Goal: Task Accomplishment & Management: Manage account settings

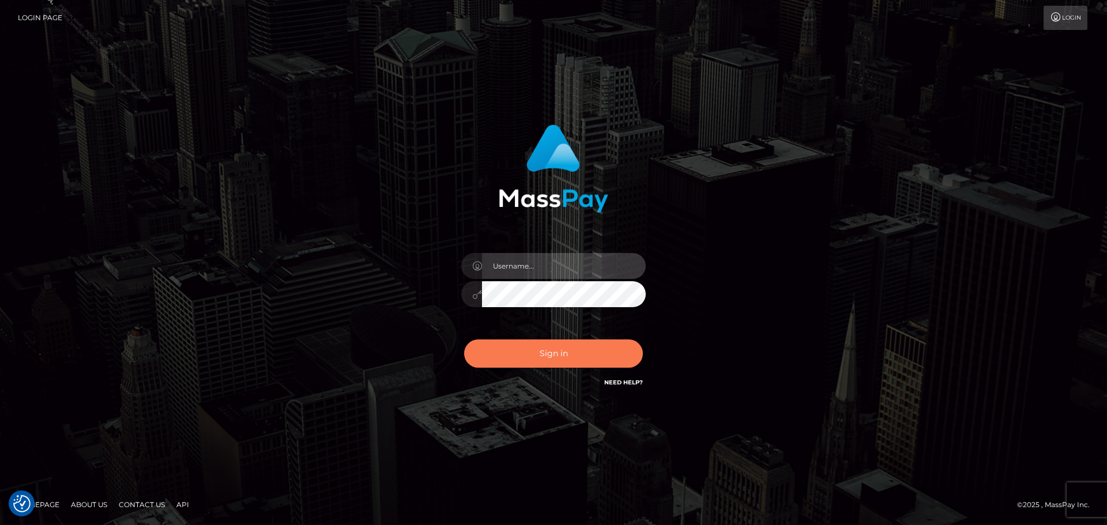
type input "[PERSON_NAME].ACE"
click at [592, 356] on button "Sign in" at bounding box center [553, 354] width 179 height 28
type input "[PERSON_NAME].ACE"
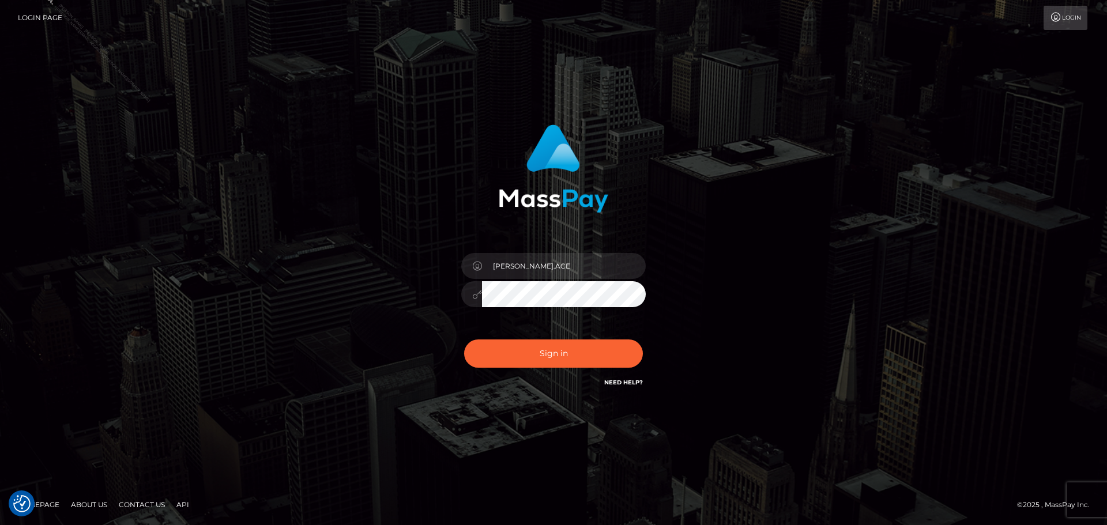
checkbox input "true"
click at [571, 355] on button "Sign in" at bounding box center [553, 354] width 179 height 28
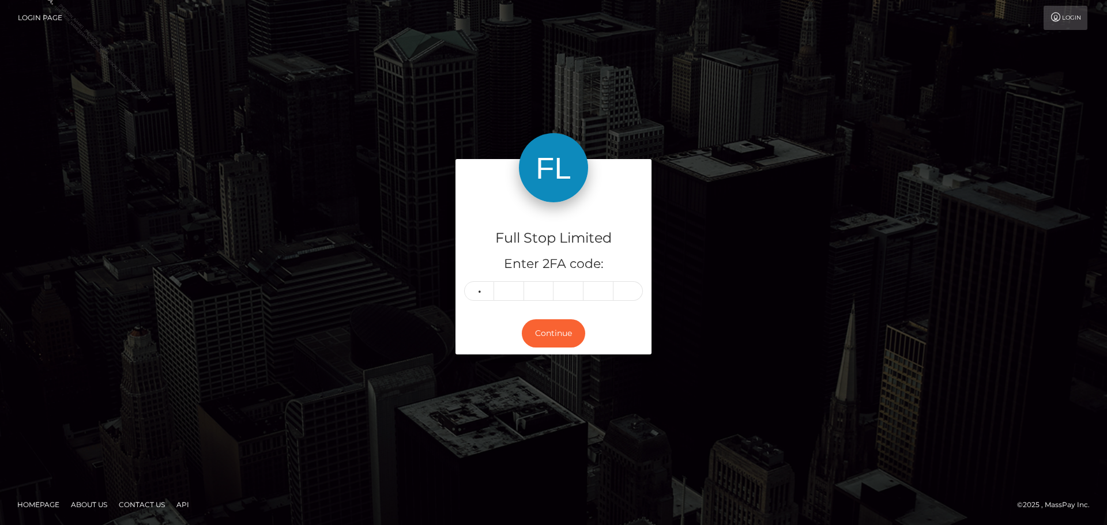
type input "9"
type input "8"
type input "4"
type input "7"
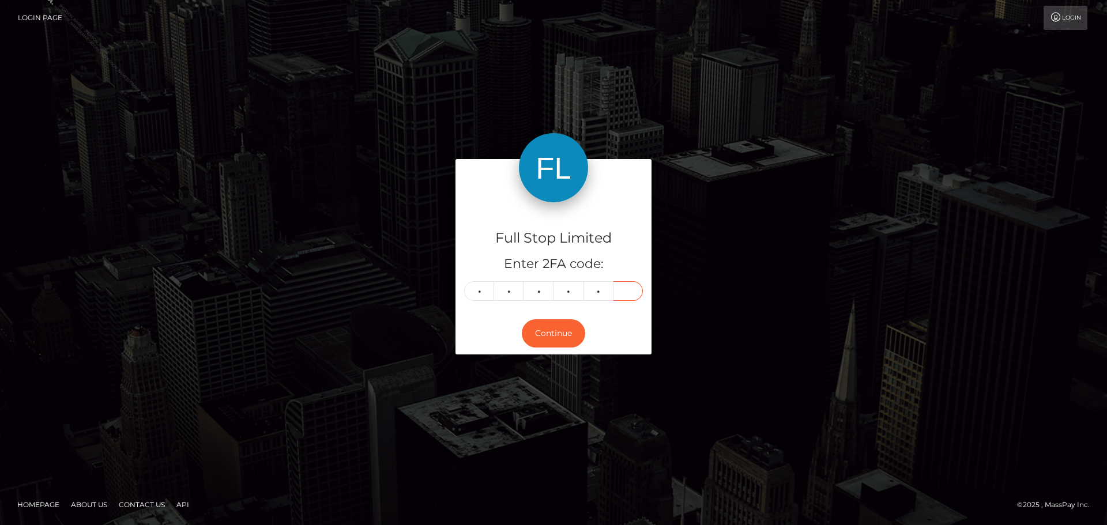
type input "5"
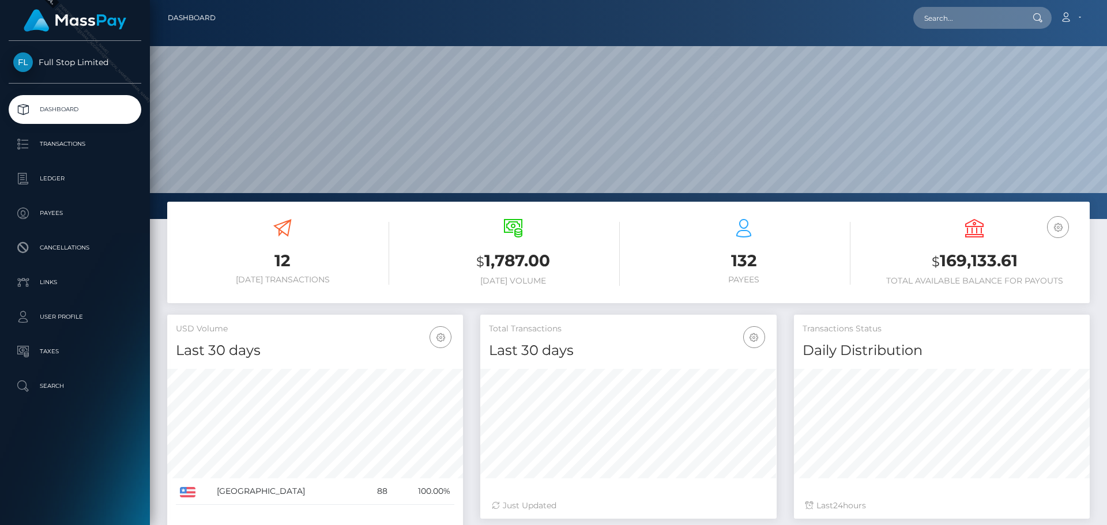
scroll to position [205, 296]
drag, startPoint x: 941, startPoint y: 261, endPoint x: 1019, endPoint y: 259, distance: 77.9
click at [1019, 259] on h3 "$ 169,133.61" at bounding box center [974, 262] width 213 height 24
copy h3 "169,133.61"
